Goal: Information Seeking & Learning: Learn about a topic

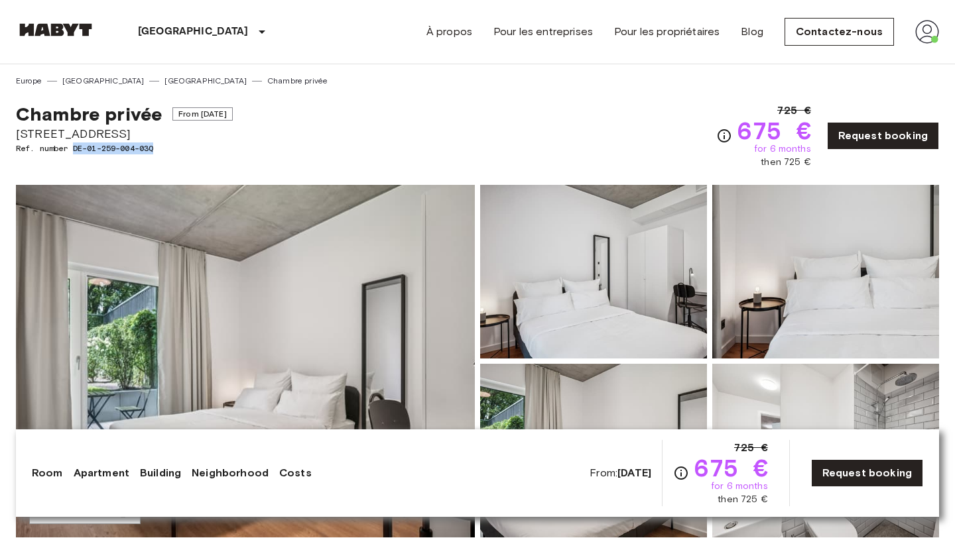
drag, startPoint x: 74, startPoint y: 149, endPoint x: 160, endPoint y: 150, distance: 85.5
click at [160, 150] on span "Ref. number DE-01-259-004-03Q" at bounding box center [124, 149] width 217 height 12
copy span "DE-01-259-004-03Q"
